Goal: Task Accomplishment & Management: Manage account settings

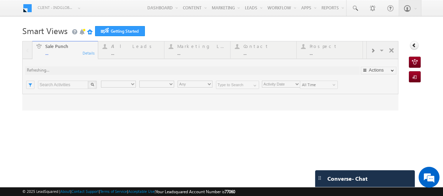
type input "Any Owner"
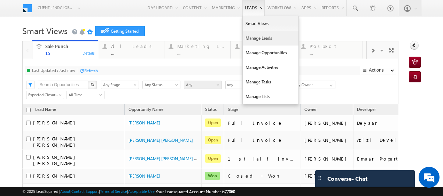
click at [255, 40] on link "Manage Leads" at bounding box center [271, 38] width 56 height 15
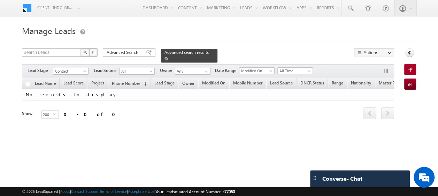
click at [204, 55] on div "Advanced search results" at bounding box center [189, 56] width 56 height 14
click at [168, 57] on span at bounding box center [165, 58] width 3 height 3
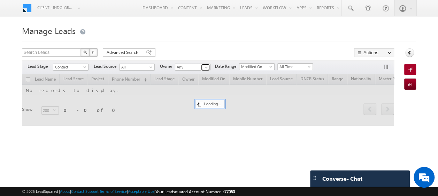
click at [206, 67] on span at bounding box center [206, 68] width 6 height 6
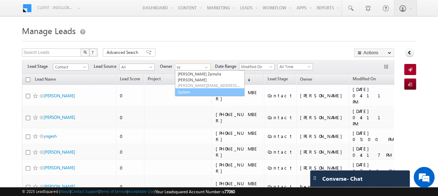
click at [193, 88] on link "System" at bounding box center [210, 92] width 70 height 8
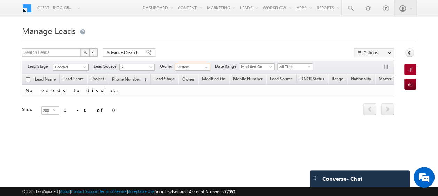
type input "System"
click at [84, 67] on span at bounding box center [86, 69] width 6 height 6
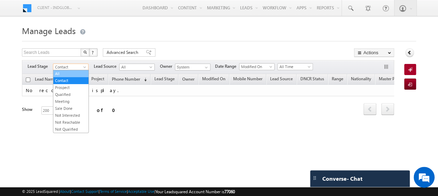
click at [74, 72] on link "All" at bounding box center [70, 74] width 35 height 6
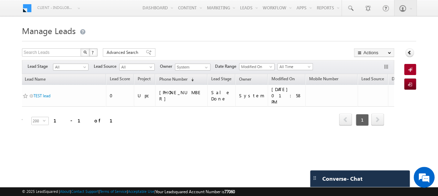
scroll to position [0, 38]
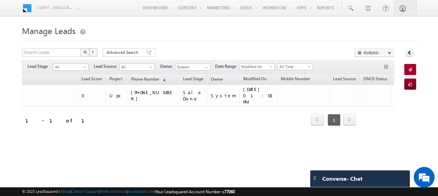
drag, startPoint x: 215, startPoint y: 136, endPoint x: 263, endPoint y: 133, distance: 48.2
click at [263, 133] on div "Tags × Select at-least one lead to tag... × Close Lead Name Lead Score" at bounding box center [208, 109] width 372 height 71
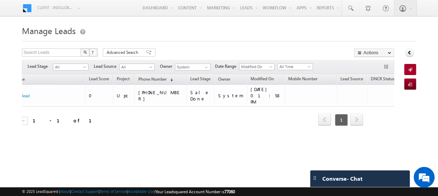
scroll to position [0, 0]
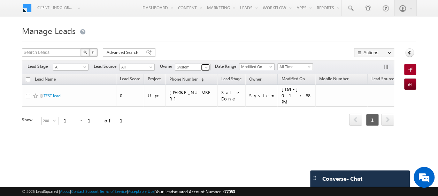
click at [207, 65] on span at bounding box center [206, 68] width 6 height 6
click at [120, 20] on body "Menu Client - indglobal1 (77060) X (My Organization) - indglobal (48060) Client…" at bounding box center [219, 99] width 438 height 198
click at [152, 68] on span at bounding box center [152, 69] width 6 height 6
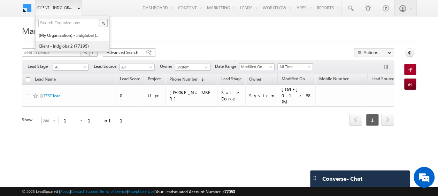
click at [65, 45] on link "Client - indglobal2 (77195)" at bounding box center [70, 46] width 64 height 11
